Goal: Task Accomplishment & Management: Use online tool/utility

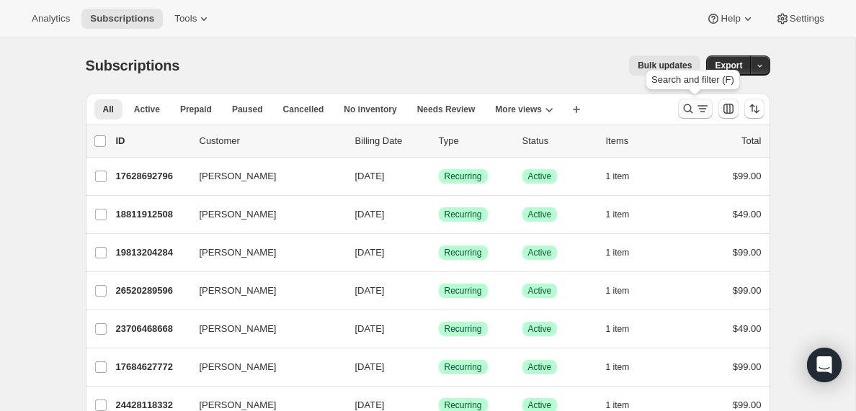
click at [697, 114] on icon "Search and filter results" at bounding box center [702, 109] width 14 height 14
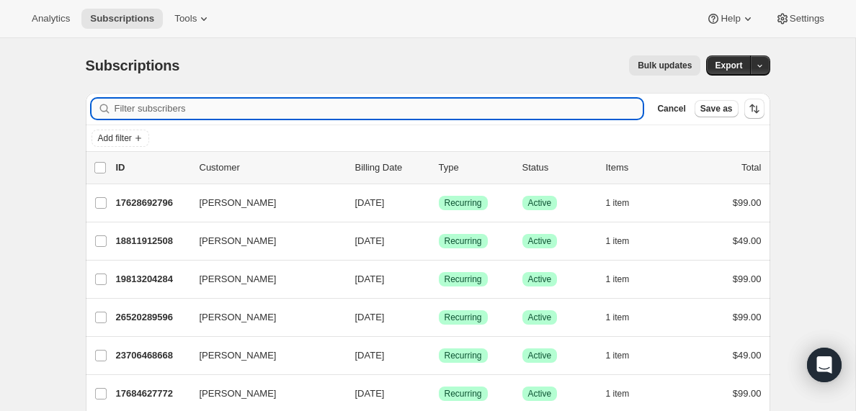
click at [204, 114] on input "Filter subscribers" at bounding box center [379, 109] width 529 height 20
type input "[EMAIL_ADDRESS][DOMAIN_NAME]"
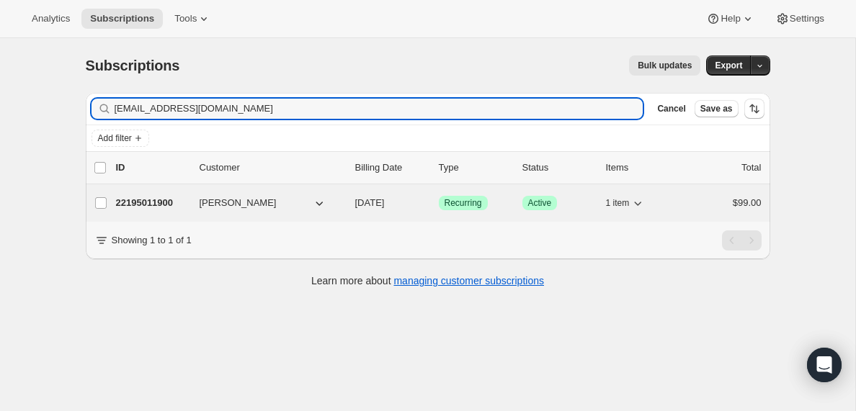
click at [154, 204] on p "22195011900" at bounding box center [152, 203] width 72 height 14
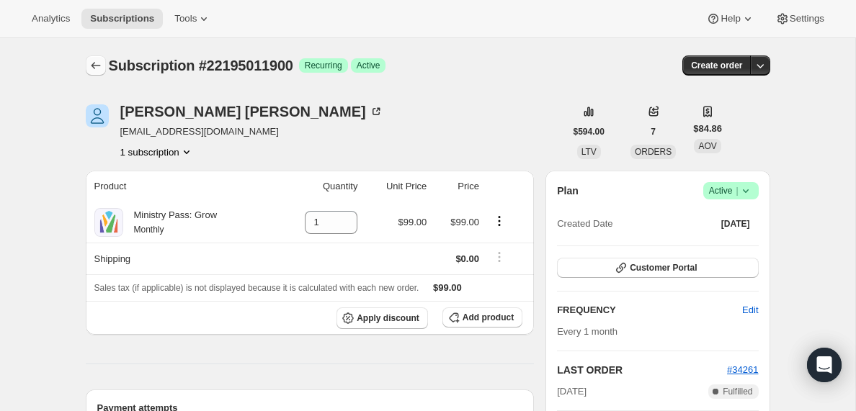
click at [98, 65] on icon "Subscriptions" at bounding box center [96, 65] width 14 height 14
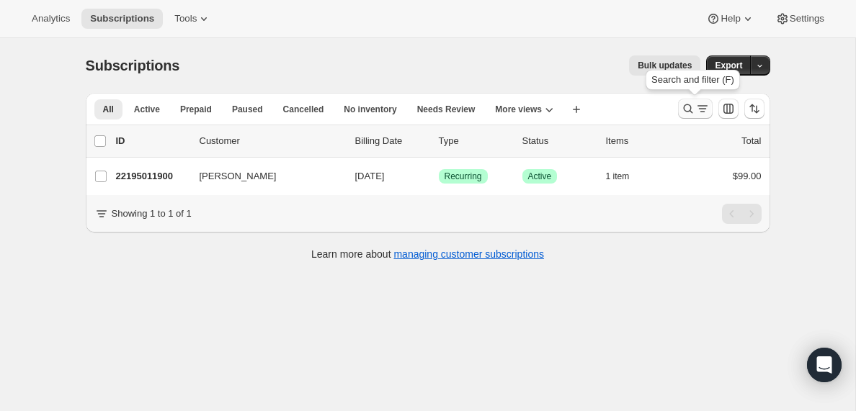
click at [697, 114] on icon "Search and filter results" at bounding box center [702, 109] width 14 height 14
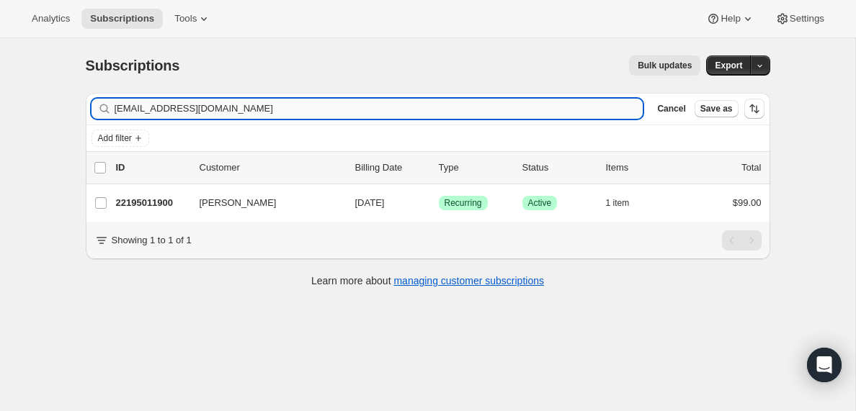
click at [217, 104] on input "[EMAIL_ADDRESS][DOMAIN_NAME]" at bounding box center [379, 109] width 529 height 20
type input "[EMAIL_ADDRESS][DOMAIN_NAME]"
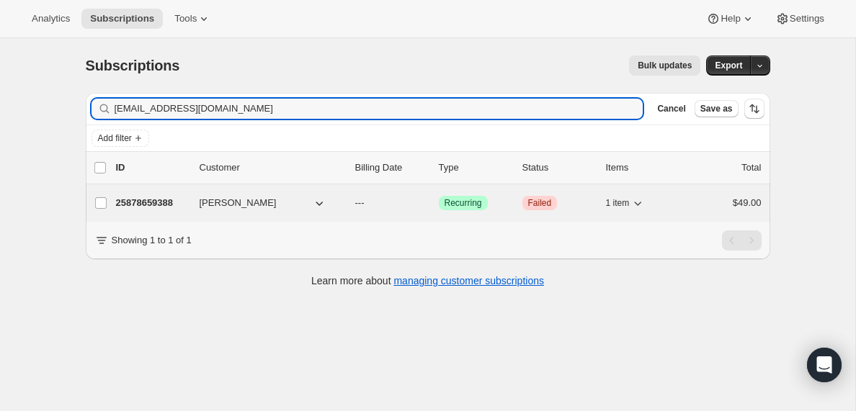
click at [163, 202] on p "25878659388" at bounding box center [152, 203] width 72 height 14
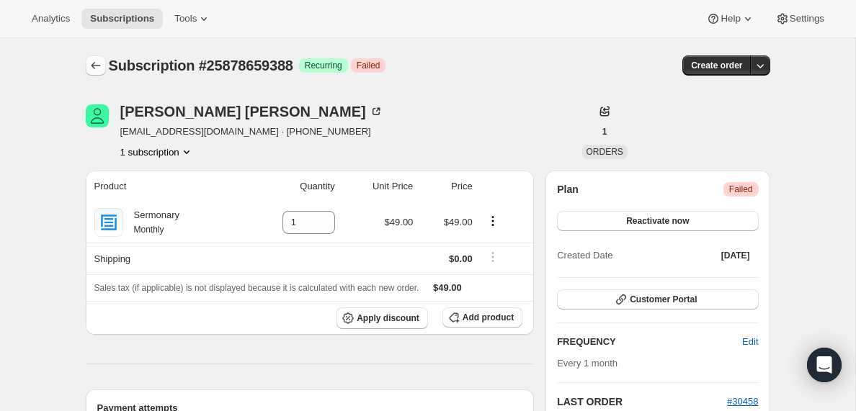
click at [96, 63] on icon "Subscriptions" at bounding box center [96, 65] width 14 height 14
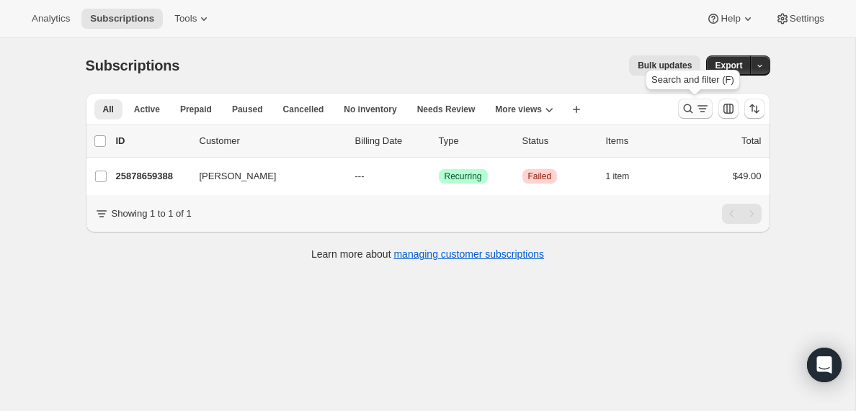
click at [692, 109] on icon "Search and filter results" at bounding box center [688, 109] width 14 height 14
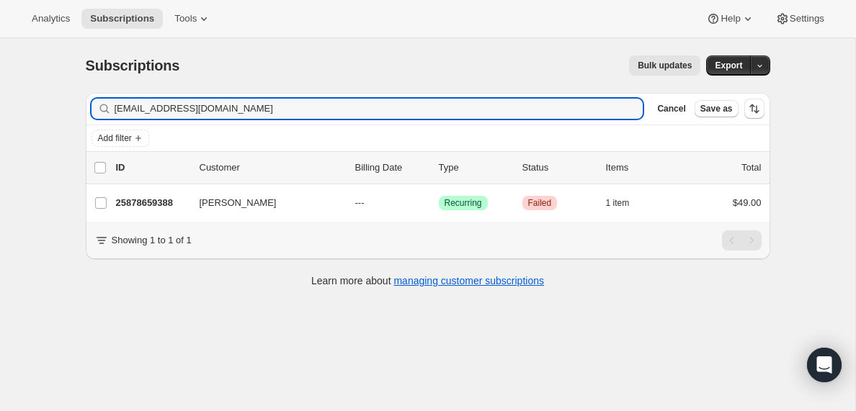
drag, startPoint x: 216, startPoint y: 112, endPoint x: 32, endPoint y: 112, distance: 183.7
click at [32, 112] on div "Subscriptions. This page is ready Subscriptions Bulk updates More actions Bulk …" at bounding box center [427, 243] width 855 height 411
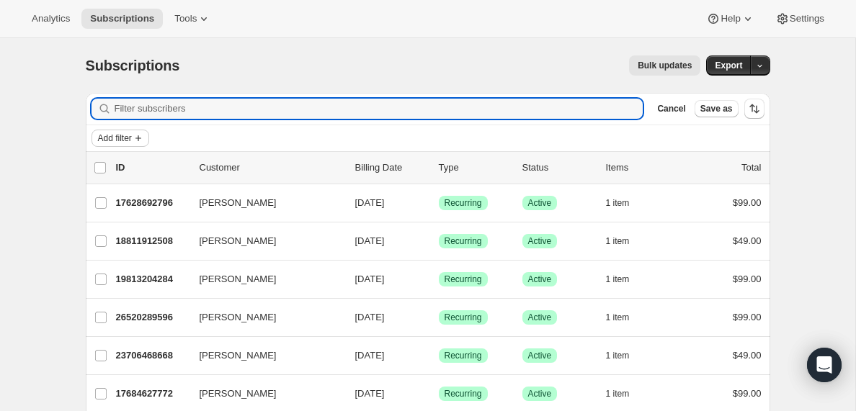
click at [118, 138] on span "Add filter" at bounding box center [115, 139] width 34 height 12
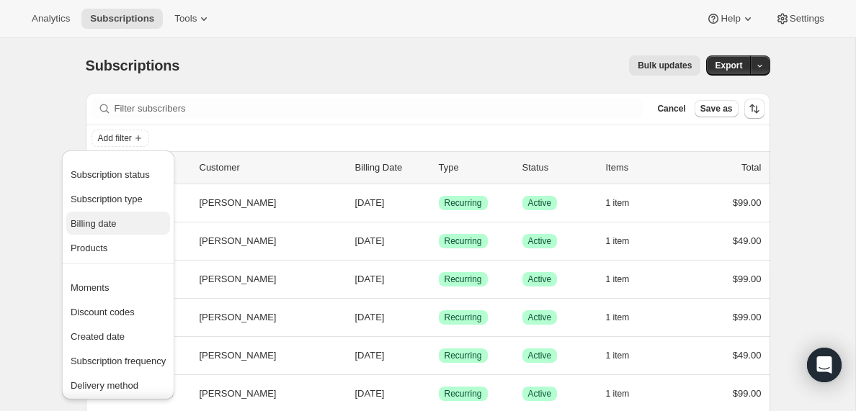
click at [97, 224] on span "Billing date" at bounding box center [94, 223] width 46 height 11
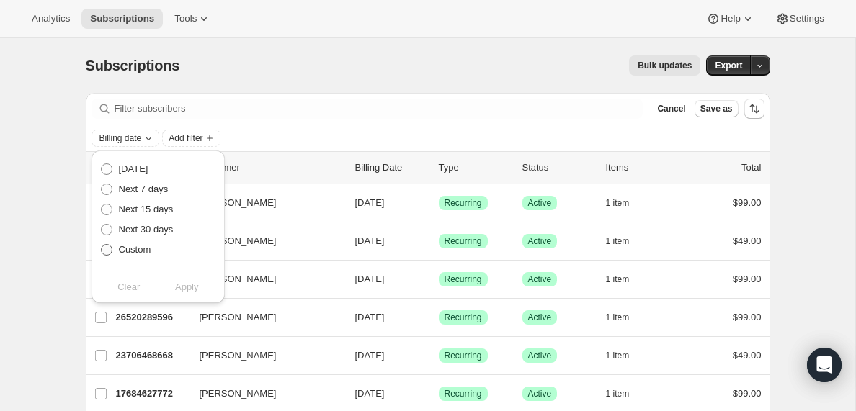
click at [107, 252] on span at bounding box center [107, 250] width 12 height 12
click at [102, 245] on input "Custom" at bounding box center [101, 244] width 1 height 1
radio input "true"
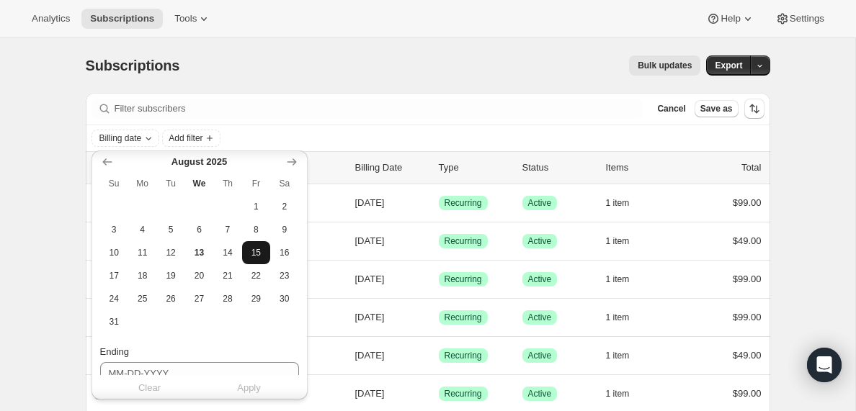
scroll to position [172, 0]
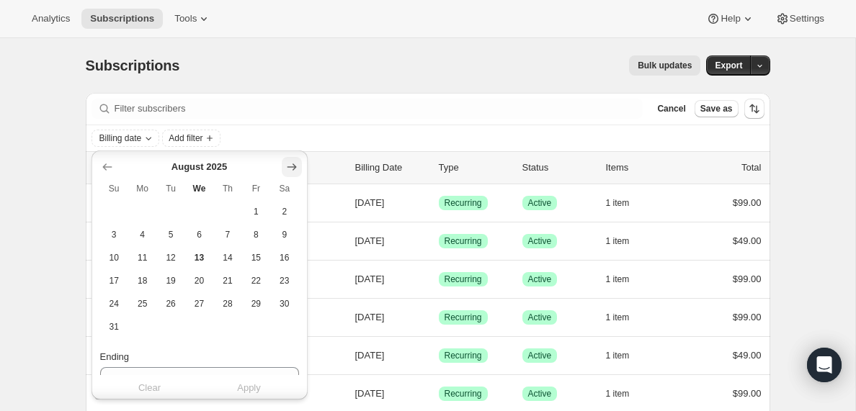
click at [290, 167] on icon "Show next month, September 2025" at bounding box center [291, 167] width 9 height 7
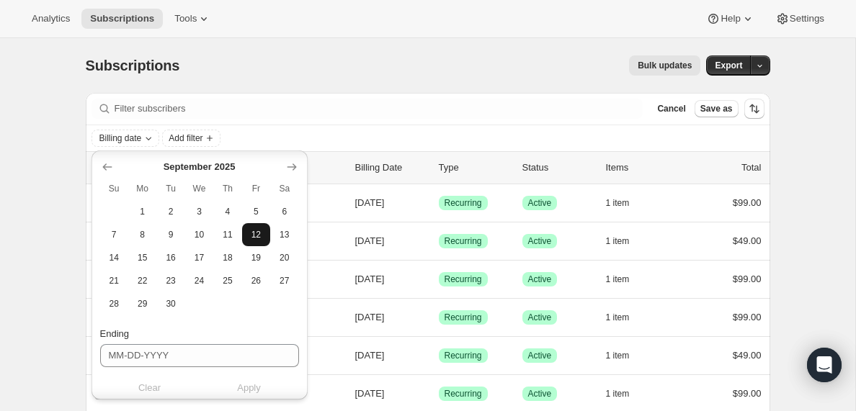
click at [259, 236] on span "12" at bounding box center [256, 235] width 17 height 12
type input "[DATE]"
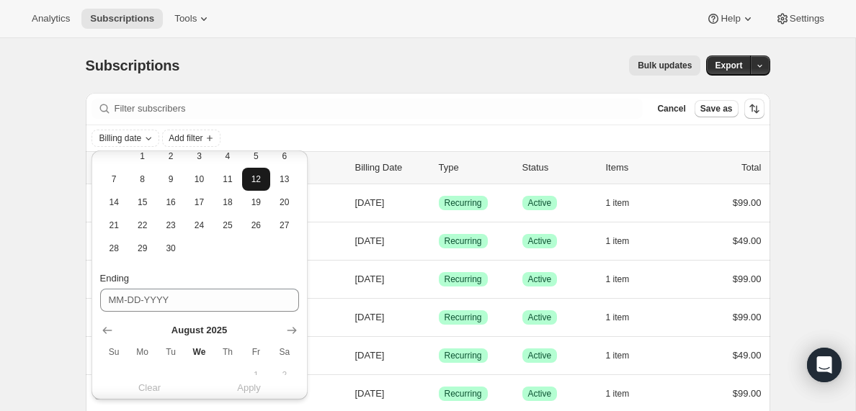
scroll to position [271, 0]
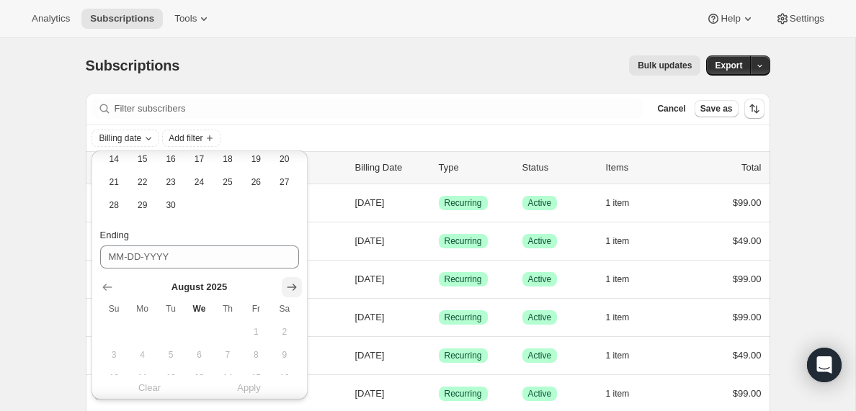
click at [293, 288] on icon "Show next month, September 2025" at bounding box center [292, 287] width 14 height 14
click at [287, 356] on span "13" at bounding box center [284, 355] width 17 height 12
type input "[DATE]"
click at [251, 390] on span "Apply" at bounding box center [249, 388] width 24 height 14
click at [270, 138] on span "Add filter" at bounding box center [253, 139] width 34 height 12
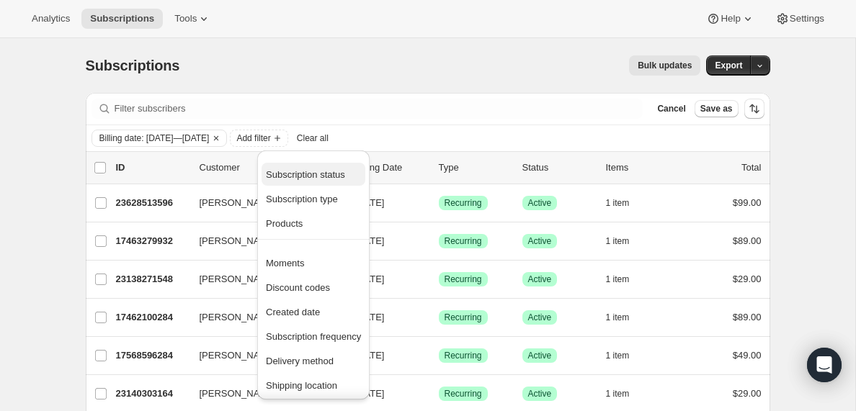
click at [312, 174] on span "Subscription status" at bounding box center [305, 174] width 79 height 11
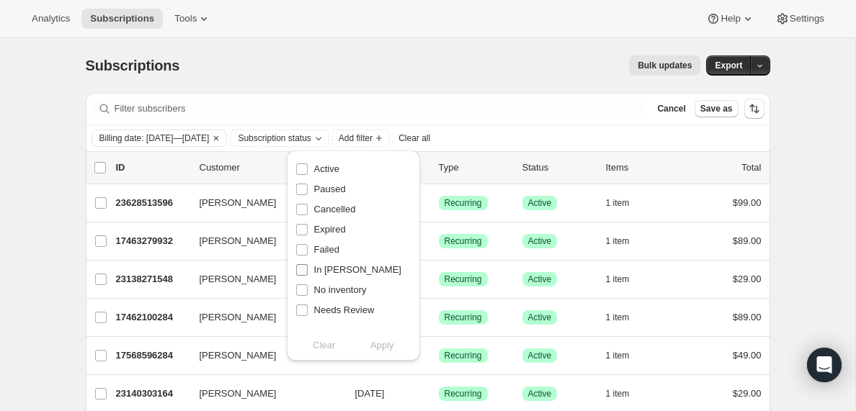
click at [303, 270] on input "In [PERSON_NAME]" at bounding box center [302, 270] width 12 height 12
checkbox input "true"
click at [387, 345] on span "Apply" at bounding box center [382, 346] width 24 height 14
click at [102, 164] on input "0 selected" at bounding box center [100, 168] width 12 height 12
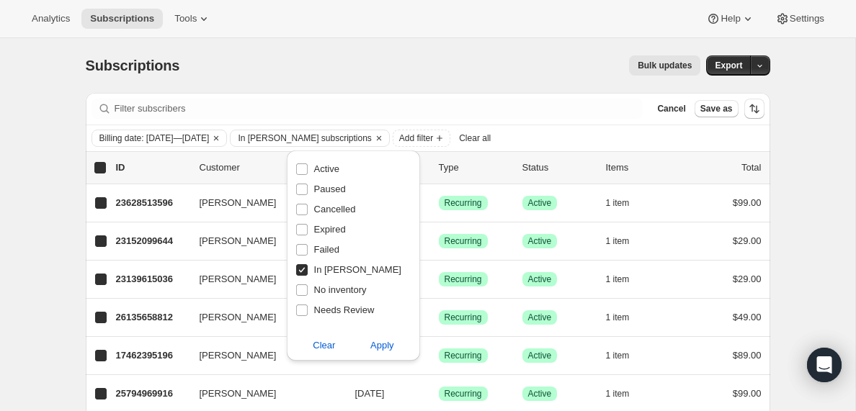
checkbox input "true"
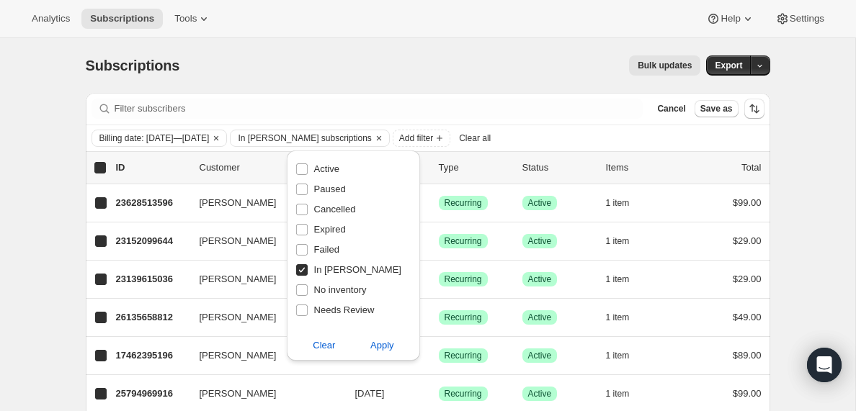
checkbox input "true"
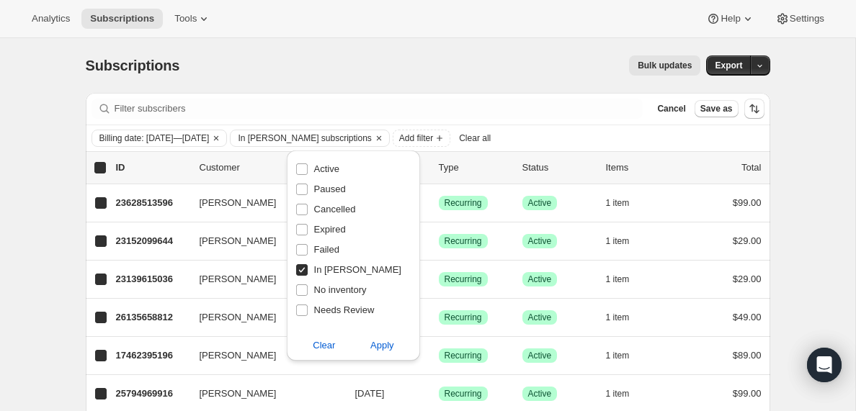
checkbox input "true"
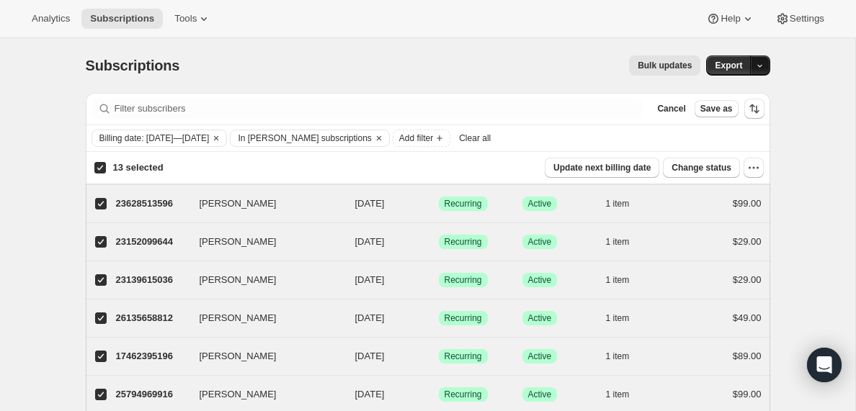
click at [763, 65] on icon "button" at bounding box center [759, 65] width 9 height 9
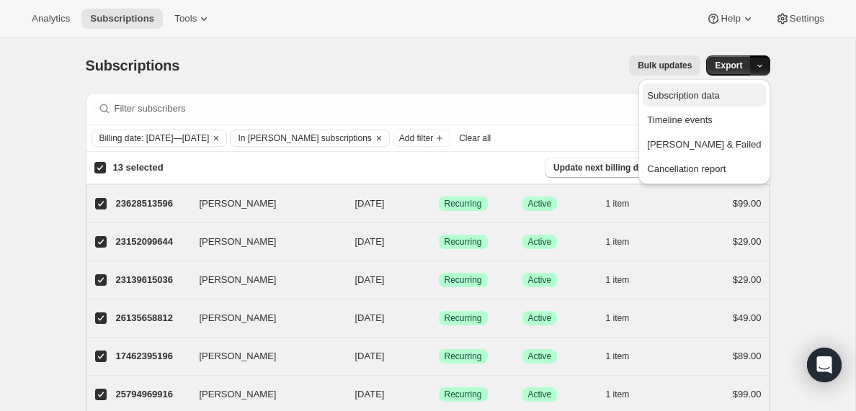
click at [719, 97] on span "Subscription data" at bounding box center [683, 95] width 72 height 11
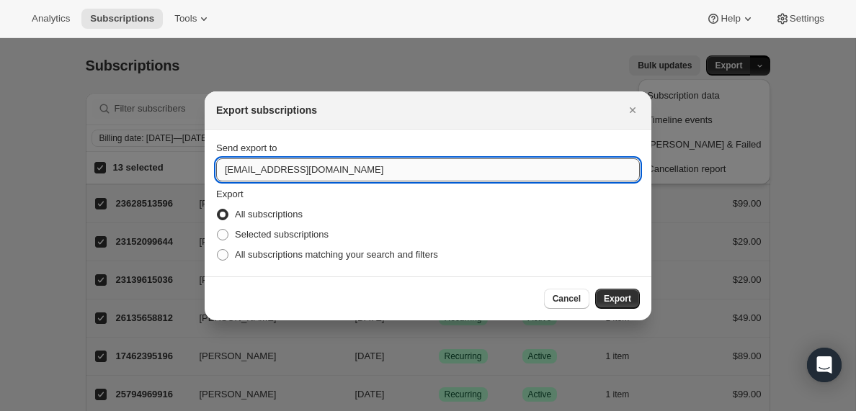
click at [261, 171] on input "[EMAIL_ADDRESS][DOMAIN_NAME]" at bounding box center [428, 169] width 424 height 23
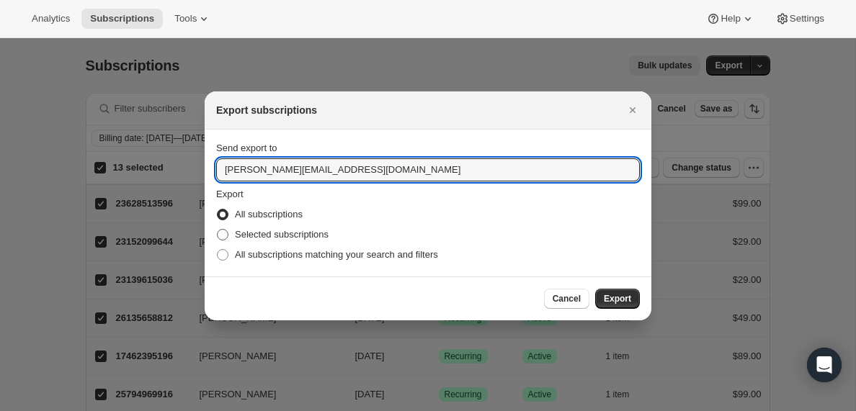
type input "[PERSON_NAME][EMAIL_ADDRESS][DOMAIN_NAME]"
click at [223, 234] on span ":rh1:" at bounding box center [223, 235] width 12 height 12
click at [218, 230] on input "Selected subscriptions" at bounding box center [217, 229] width 1 height 1
radio input "true"
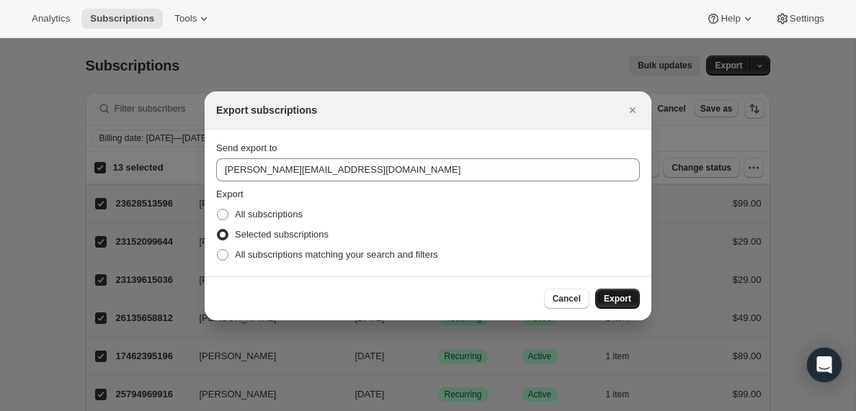
click at [622, 298] on span "Export" at bounding box center [617, 299] width 27 height 12
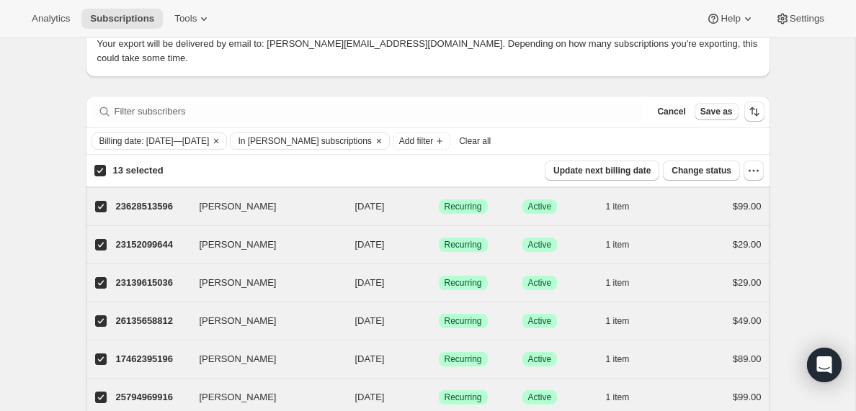
scroll to position [0, 0]
